Goal: Transaction & Acquisition: Purchase product/service

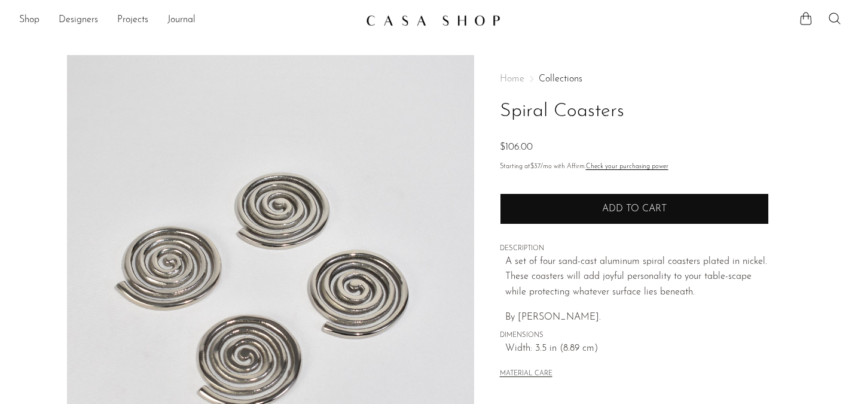
click at [622, 203] on button "Add to cart" at bounding box center [634, 208] width 269 height 31
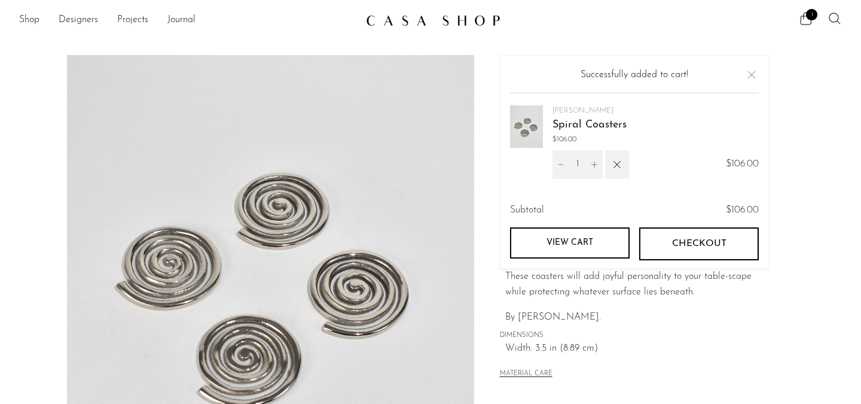
click at [680, 243] on span "Checkout" at bounding box center [699, 243] width 54 height 11
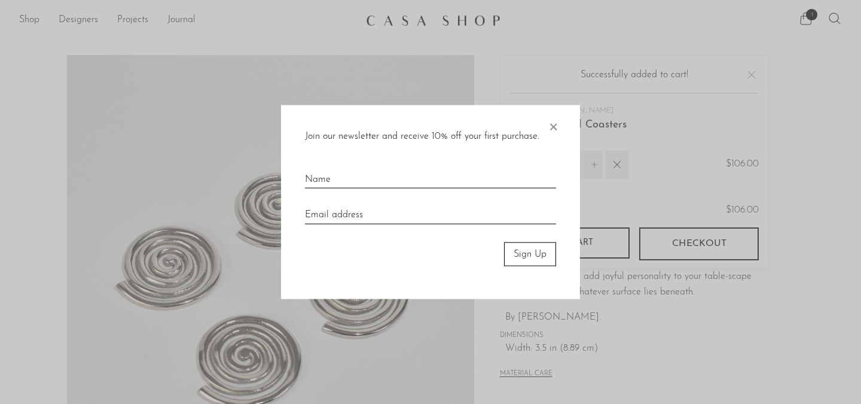
click at [468, 181] on input "text" at bounding box center [430, 175] width 251 height 26
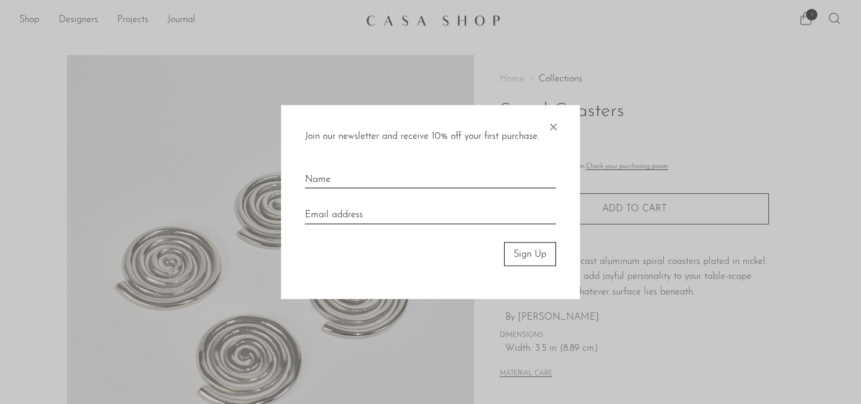
type input "Rina Sakakibara"
click at [408, 213] on input "email" at bounding box center [430, 210] width 251 height 26
type input "rflosa11@gmail.com"
click at [517, 252] on button "Sign Up" at bounding box center [530, 254] width 52 height 24
click at [524, 255] on button "Sign Up" at bounding box center [530, 254] width 52 height 24
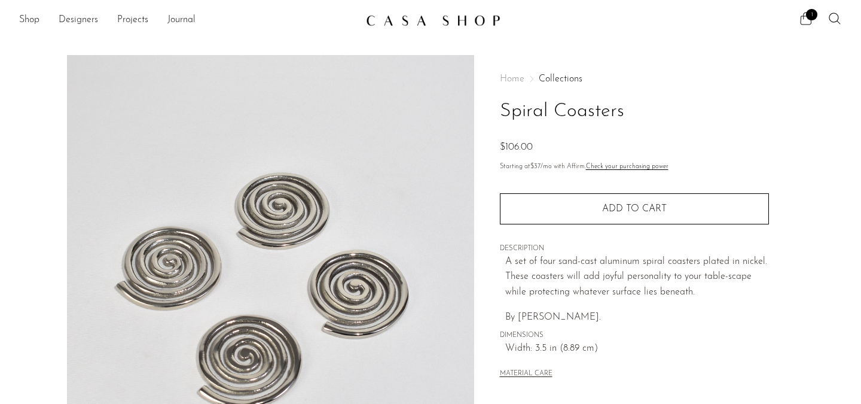
click at [807, 19] on icon at bounding box center [806, 18] width 14 height 14
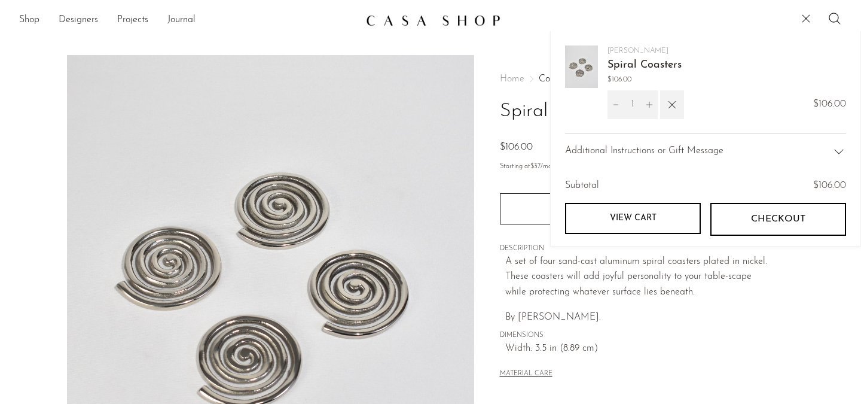
click at [741, 227] on button "Checkout" at bounding box center [778, 219] width 136 height 32
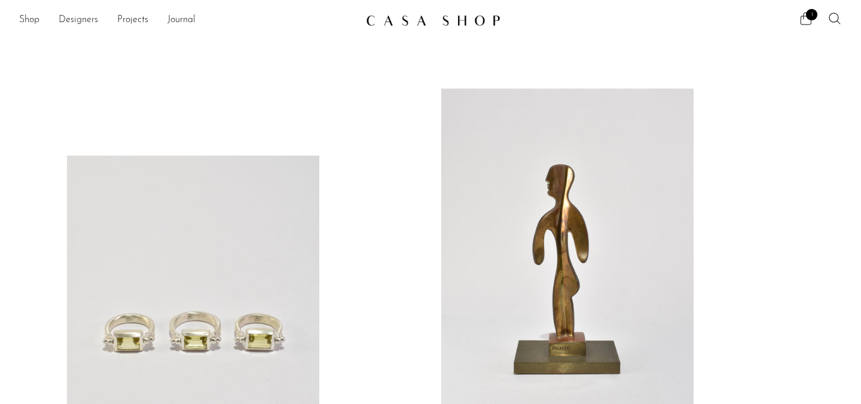
click at [805, 20] on icon at bounding box center [806, 18] width 14 height 14
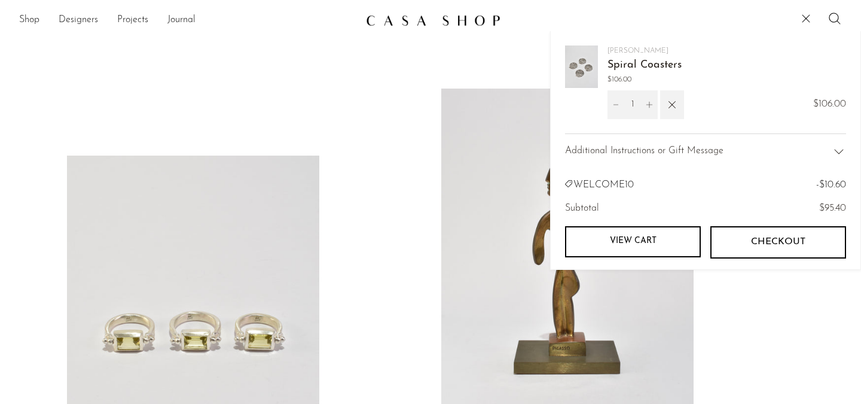
click at [634, 59] on span "Spiral Coasters" at bounding box center [645, 65] width 74 height 17
click at [636, 66] on link "Spiral Coasters" at bounding box center [645, 65] width 74 height 11
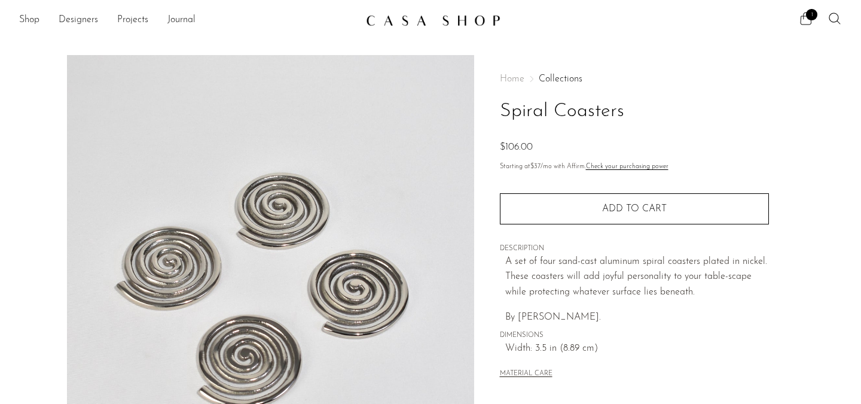
click at [807, 18] on span "1" at bounding box center [811, 14] width 11 height 11
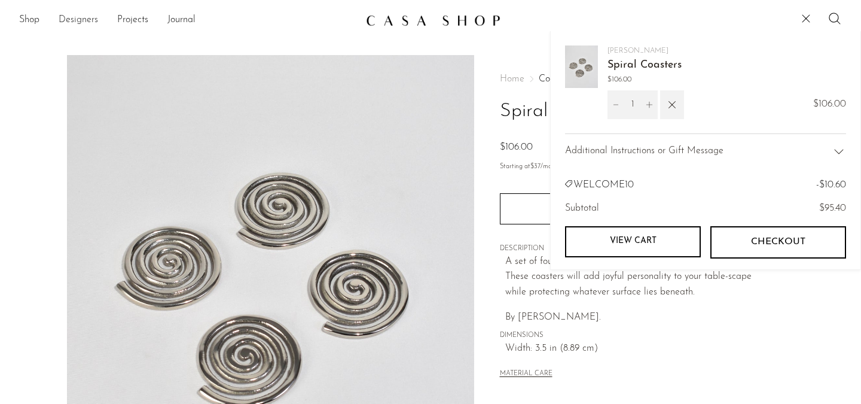
click at [60, 17] on link "Designers" at bounding box center [78, 21] width 39 height 16
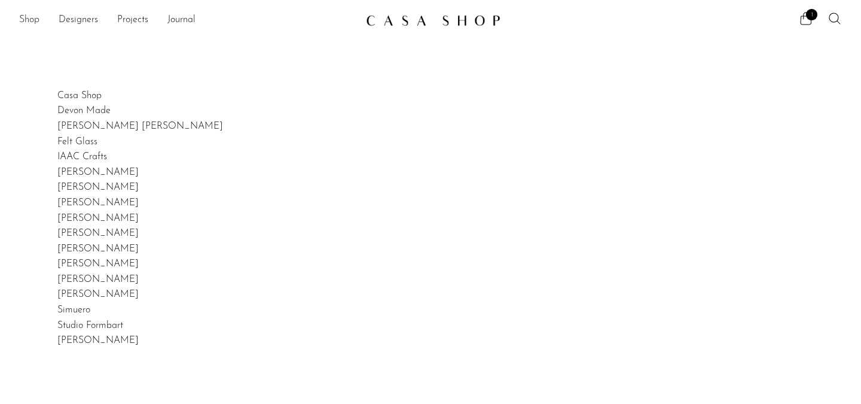
click at [23, 21] on link "Shop" at bounding box center [29, 21] width 20 height 16
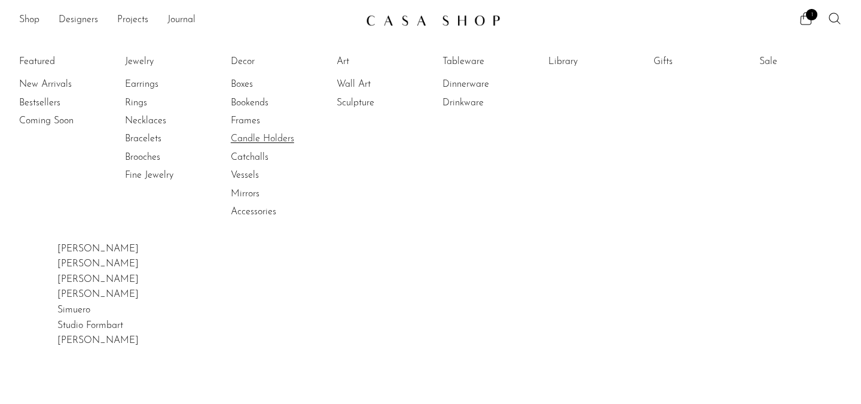
click at [273, 140] on link "Candle Holders" at bounding box center [276, 138] width 90 height 13
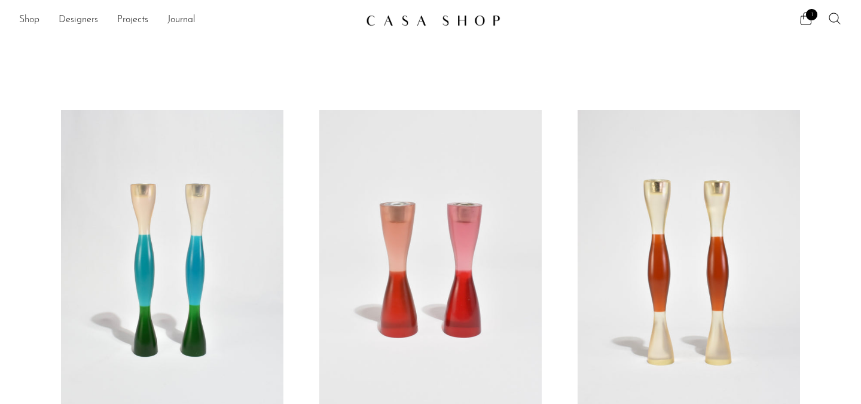
click at [24, 24] on link "Shop" at bounding box center [29, 21] width 20 height 16
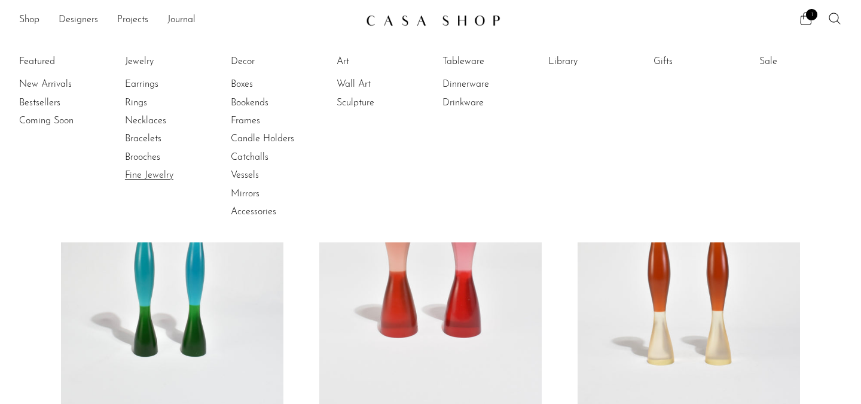
click at [164, 180] on link "Fine Jewelry" at bounding box center [170, 175] width 90 height 13
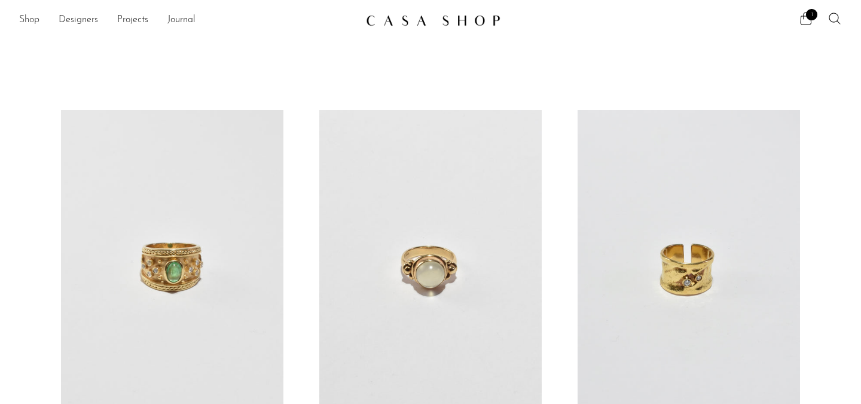
click at [32, 14] on link "Shop" at bounding box center [29, 21] width 20 height 16
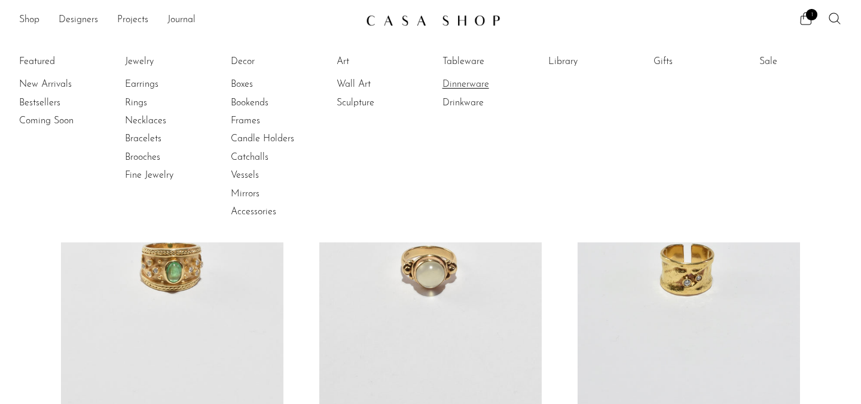
click at [475, 81] on link "Dinnerware" at bounding box center [488, 84] width 90 height 13
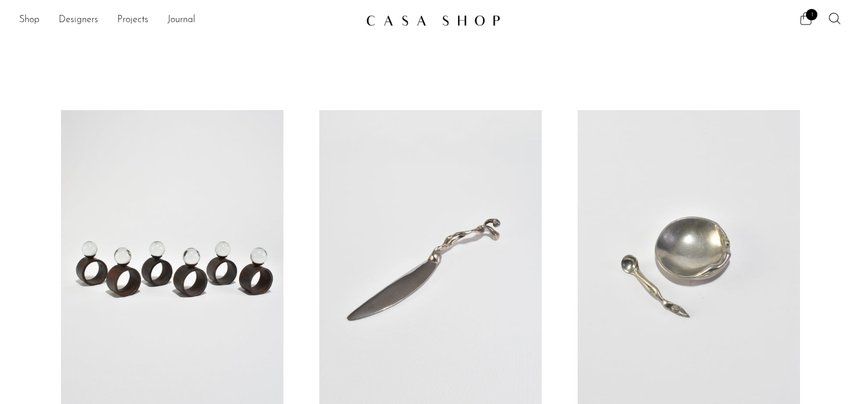
click at [810, 19] on span "1" at bounding box center [811, 14] width 11 height 11
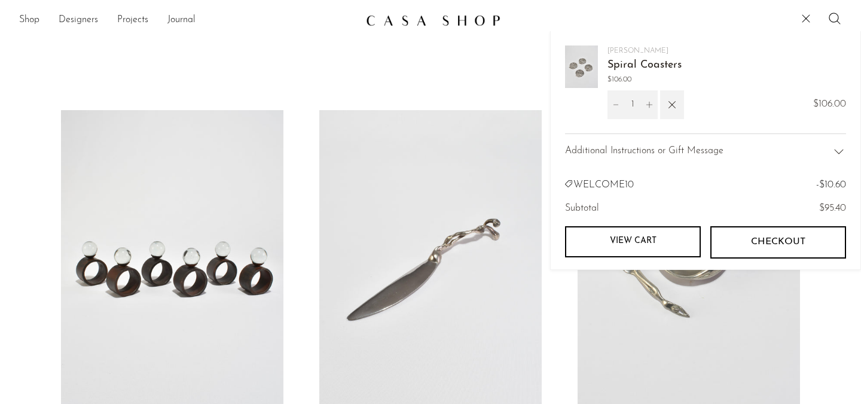
click at [755, 244] on span "Checkout" at bounding box center [778, 241] width 54 height 11
